Goal: Obtain resource: Download file/media

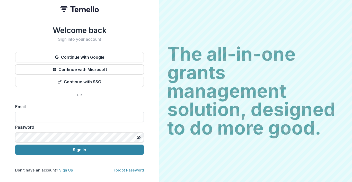
click at [74, 112] on input at bounding box center [79, 117] width 128 height 10
type input "**********"
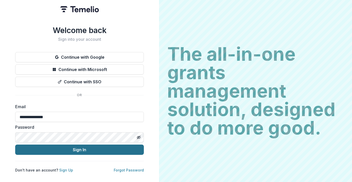
click at [79, 149] on button "Sign In" at bounding box center [79, 150] width 128 height 10
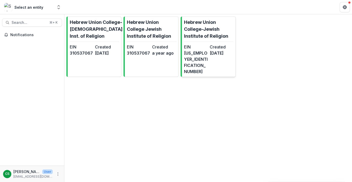
click at [203, 27] on p "Hebrew Union College-Jewish Institute of Religion" at bounding box center [208, 29] width 49 height 21
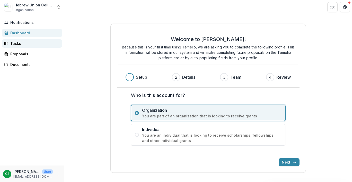
click at [19, 41] on div "Tasks" at bounding box center [34, 43] width 48 height 5
click at [16, 44] on div "Tasks" at bounding box center [34, 43] width 48 height 5
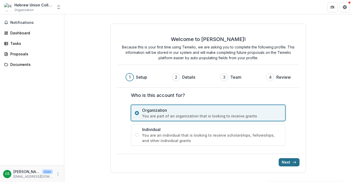
click at [288, 161] on button "Next" at bounding box center [288, 163] width 21 height 8
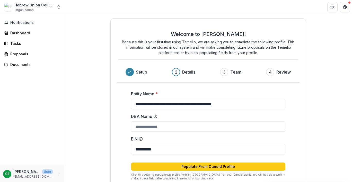
scroll to position [1, 0]
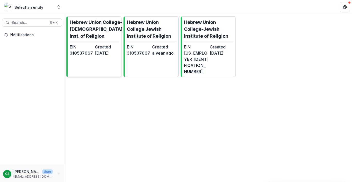
click at [94, 30] on p "Hebrew Union College-[DEMOGRAPHIC_DATA] Inst. of Religion" at bounding box center [96, 29] width 53 height 21
click at [142, 29] on p "Hebrew Union College Jewish Institute of Religion" at bounding box center [151, 29] width 49 height 21
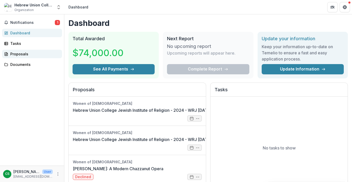
click at [20, 54] on div "Proposals" at bounding box center [34, 53] width 48 height 5
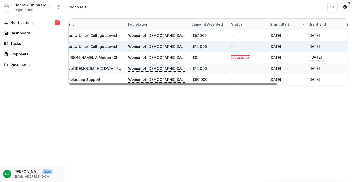
scroll to position [0, 20]
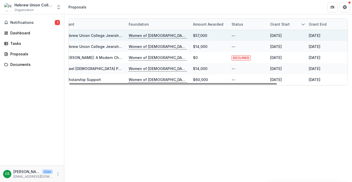
click at [320, 34] on div "[DATE]" at bounding box center [314, 35] width 12 height 5
click at [320, 35] on div "[DATE]" at bounding box center [314, 35] width 12 height 5
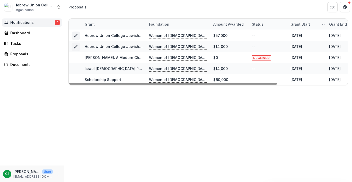
click at [47, 25] on button "Notifications 1" at bounding box center [32, 23] width 60 height 8
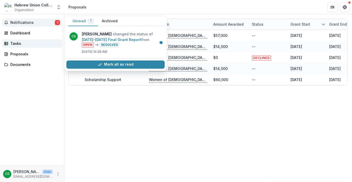
click at [31, 43] on div "Tasks" at bounding box center [34, 43] width 48 height 5
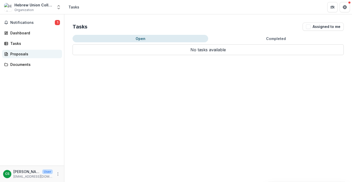
click at [30, 52] on div "Proposals" at bounding box center [34, 53] width 48 height 5
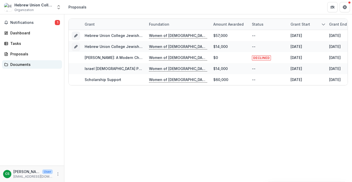
click at [25, 65] on div "Documents" at bounding box center [34, 64] width 48 height 5
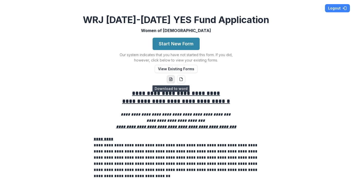
click at [170, 81] on icon "word-download" at bounding box center [171, 79] width 4 height 4
